Goal: Communication & Community: Answer question/provide support

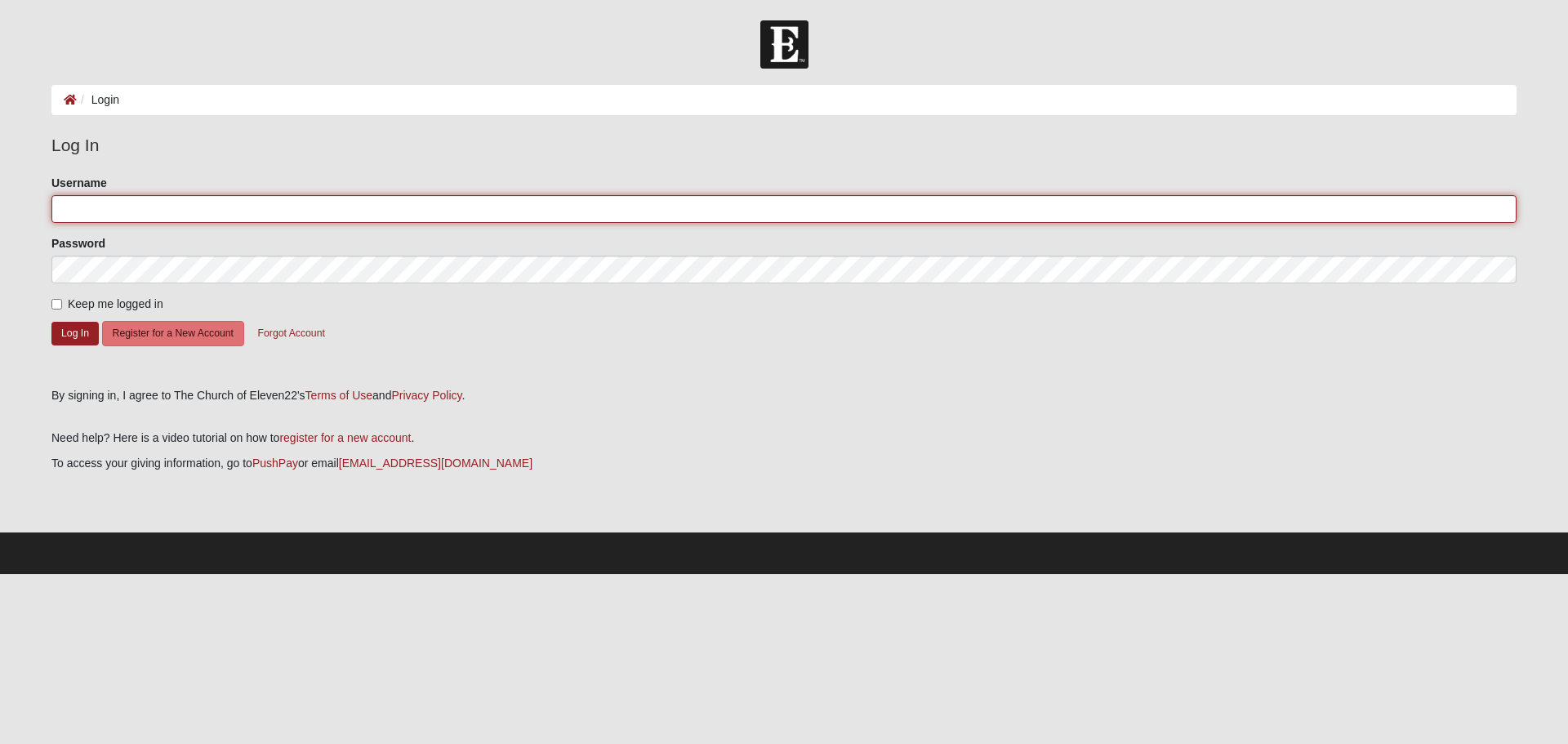
click at [115, 209] on input "Username" at bounding box center [784, 209] width 1465 height 28
type input "Hekkert"
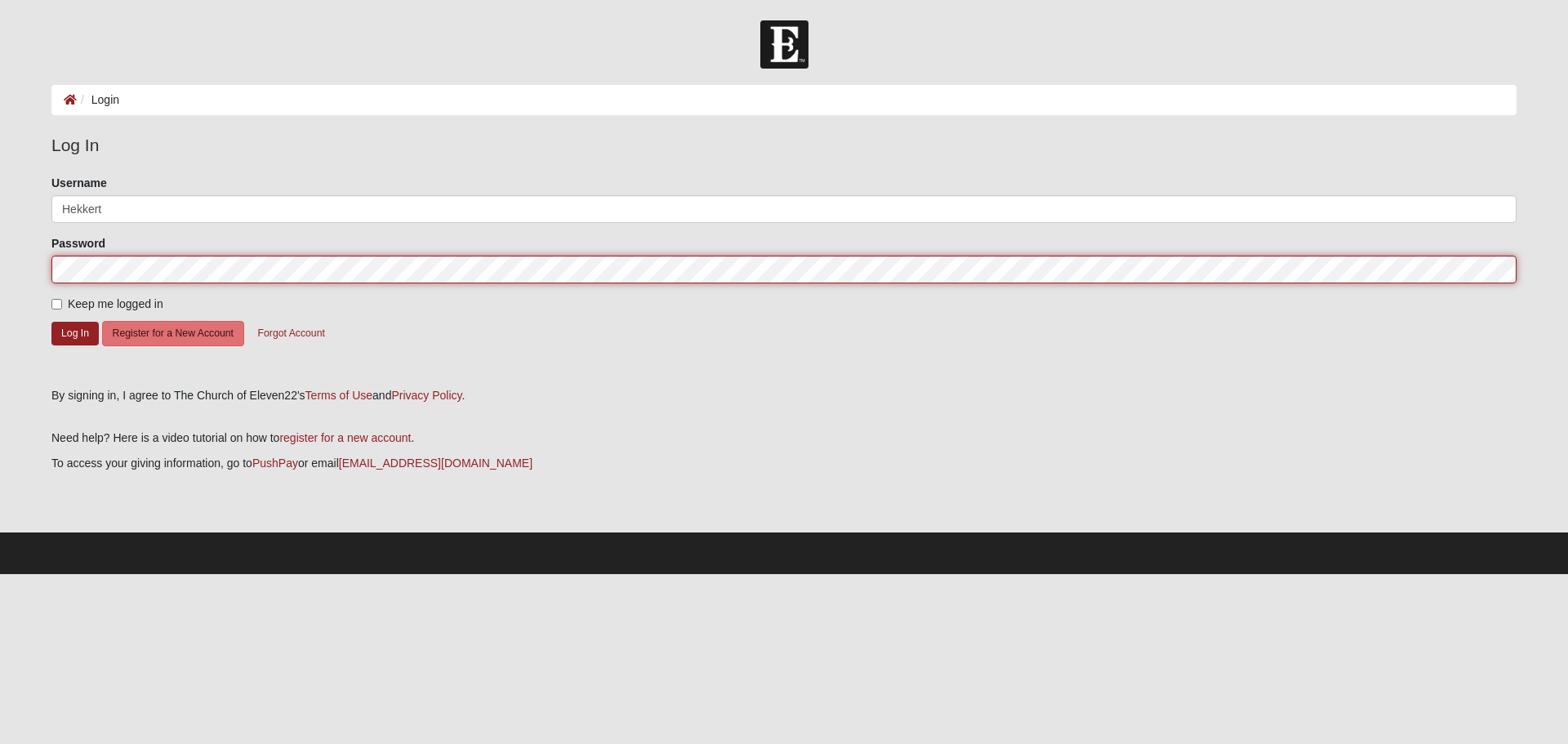
click at [51, 321] on button "Log In" at bounding box center [75, 333] width 47 height 23
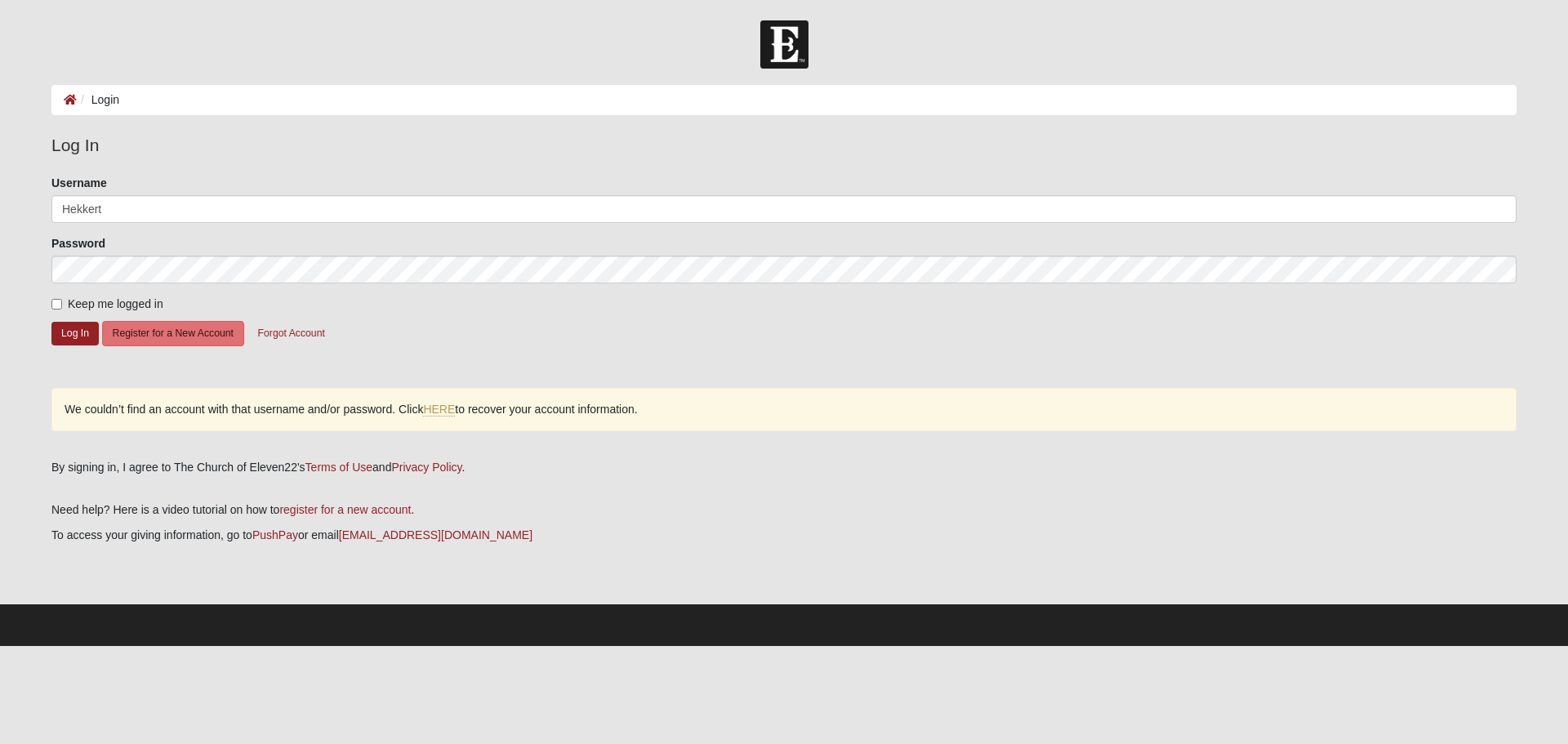
click at [113, 253] on div "Password" at bounding box center [784, 258] width 1465 height 48
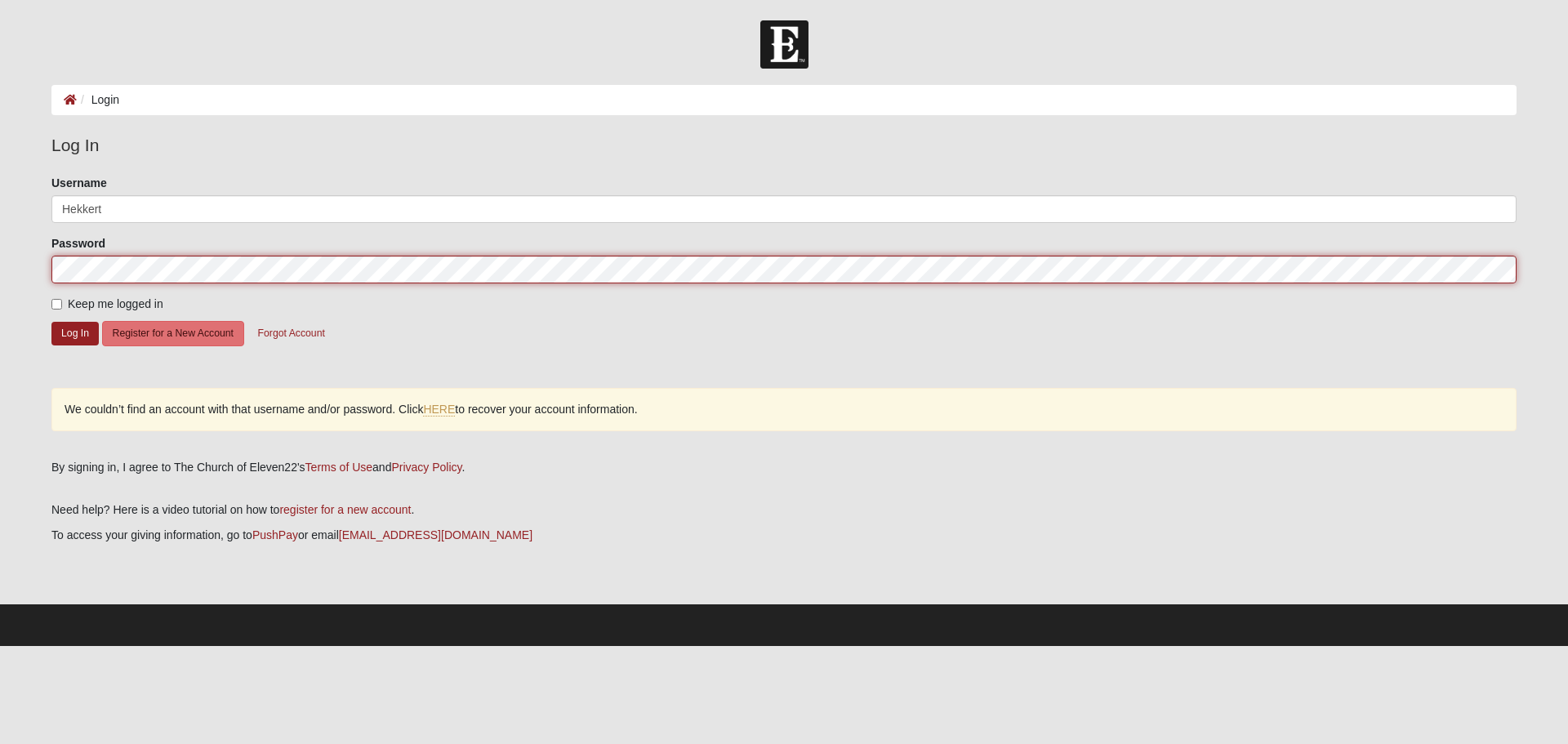
click at [51, 321] on button "Log In" at bounding box center [75, 333] width 47 height 23
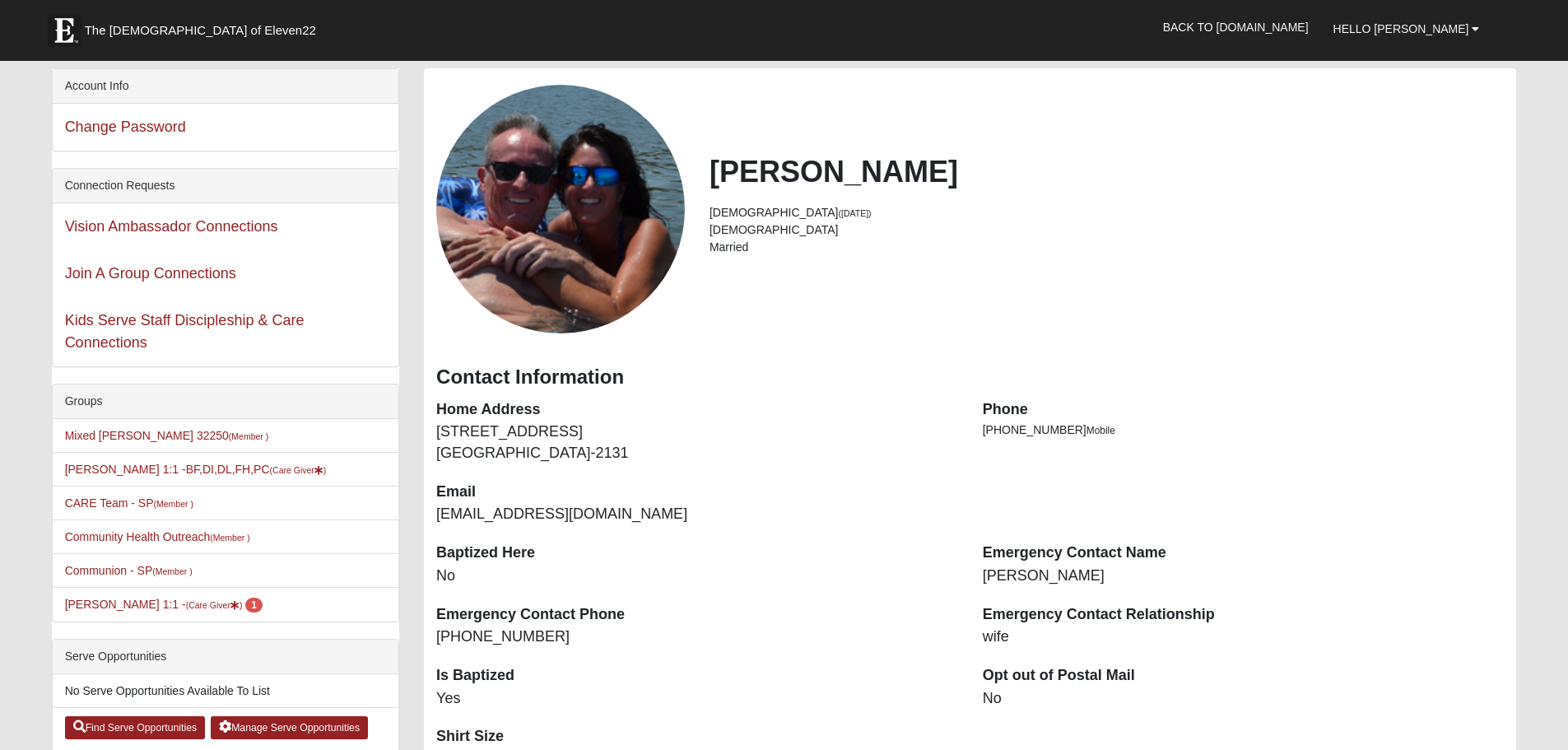
click at [133, 596] on li "[PERSON_NAME] 1:1 - (Care Giver ) 1" at bounding box center [226, 604] width 346 height 35
click at [133, 603] on link "[PERSON_NAME] 1:1 - (Care Giver ) 1" at bounding box center [163, 603] width 197 height 13
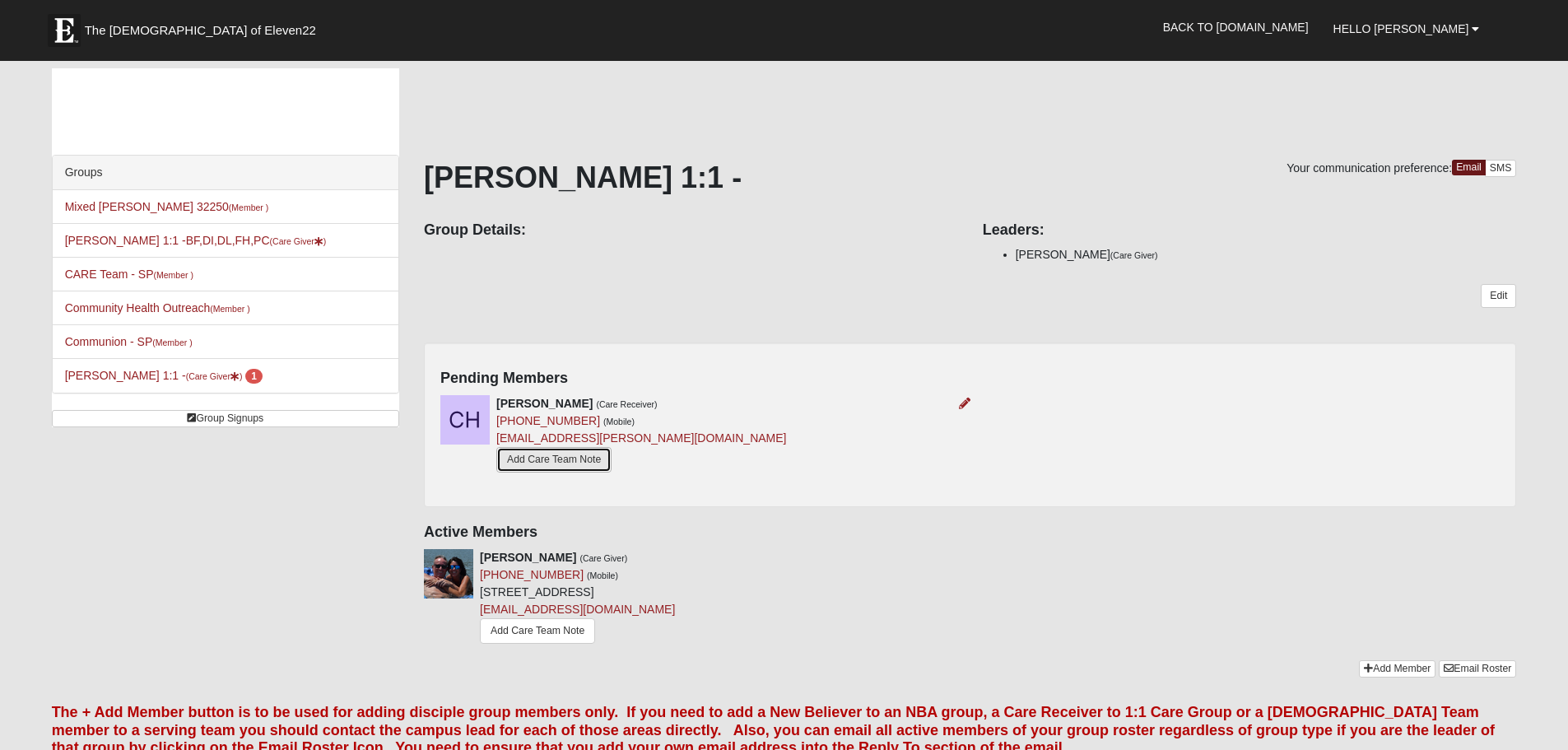
click at [579, 462] on link "Add Care Team Note" at bounding box center [553, 460] width 116 height 25
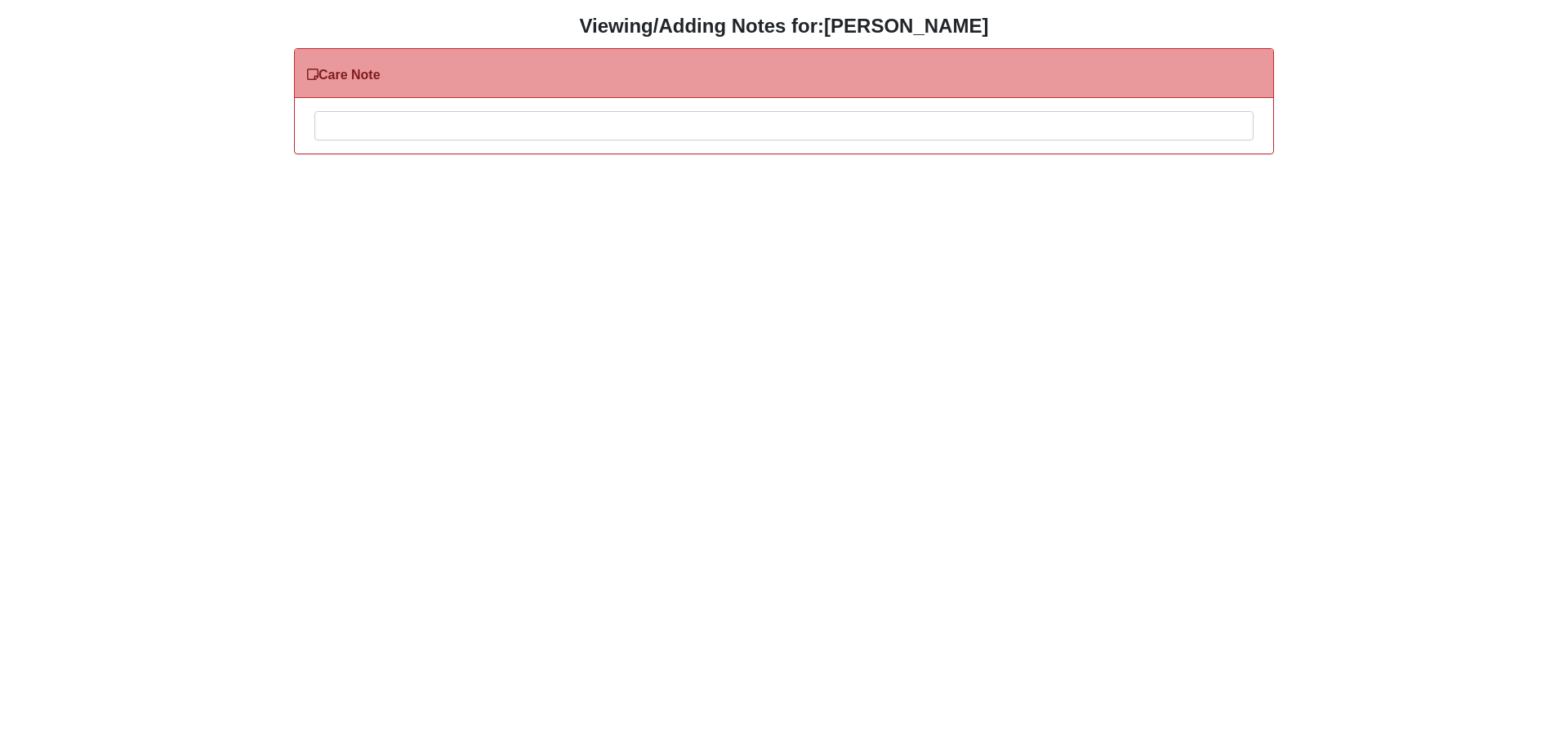
click at [473, 131] on div at bounding box center [784, 148] width 938 height 72
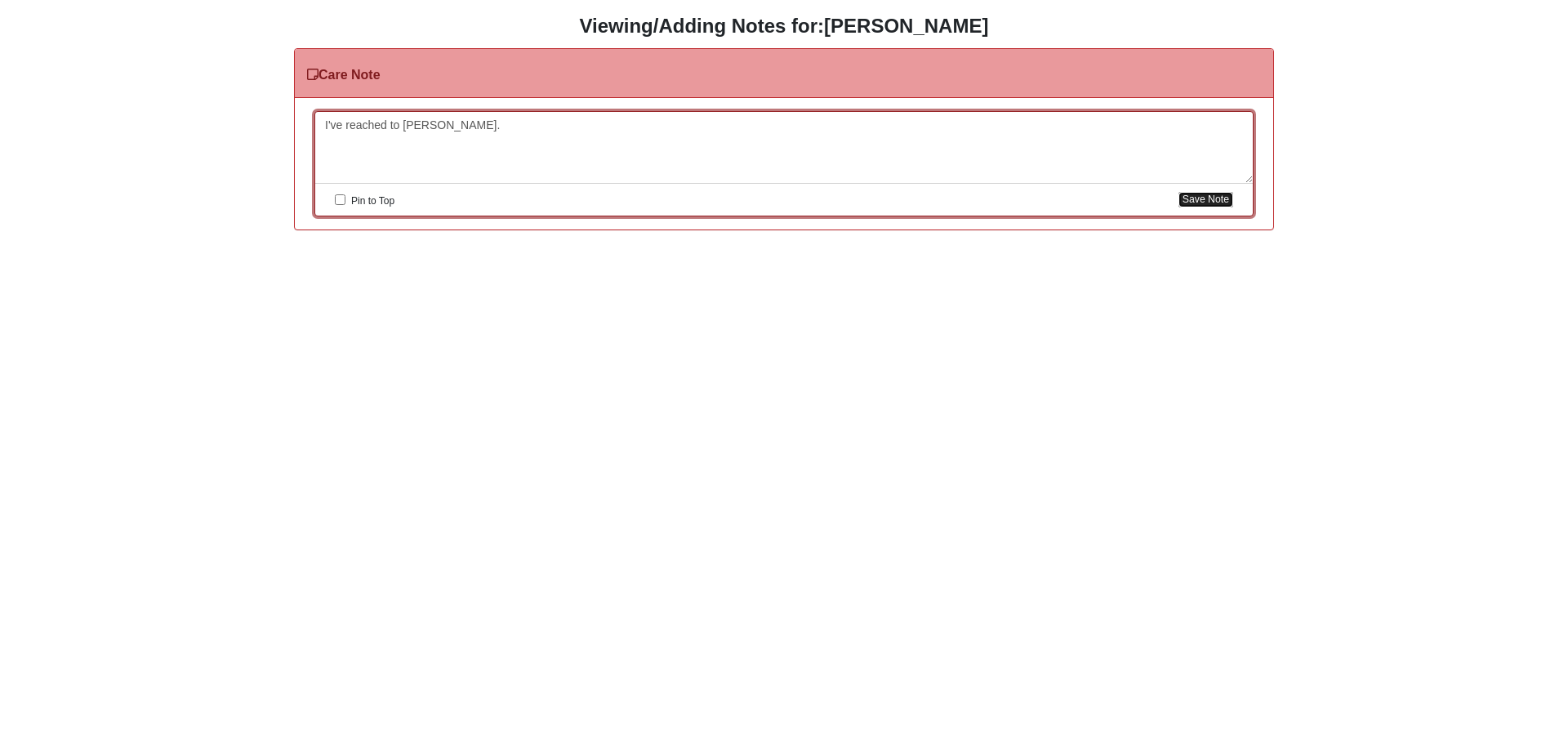
click at [1200, 195] on button "Save Note" at bounding box center [1206, 199] width 55 height 15
